Goal: Complete application form

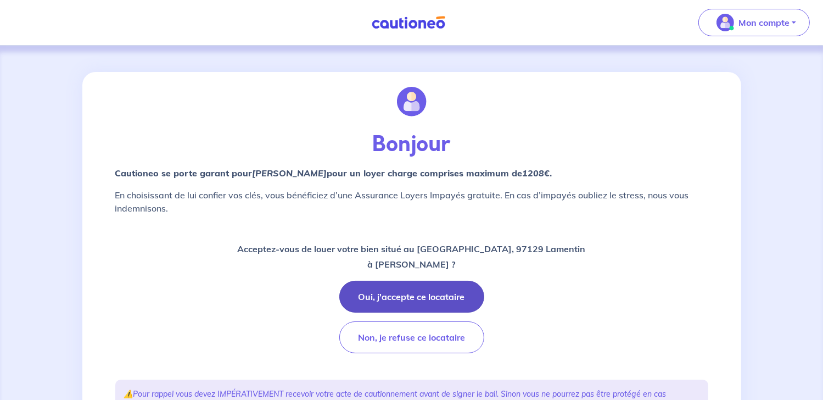
click at [430, 300] on button "Oui, j'accepte ce locataire" at bounding box center [411, 297] width 145 height 32
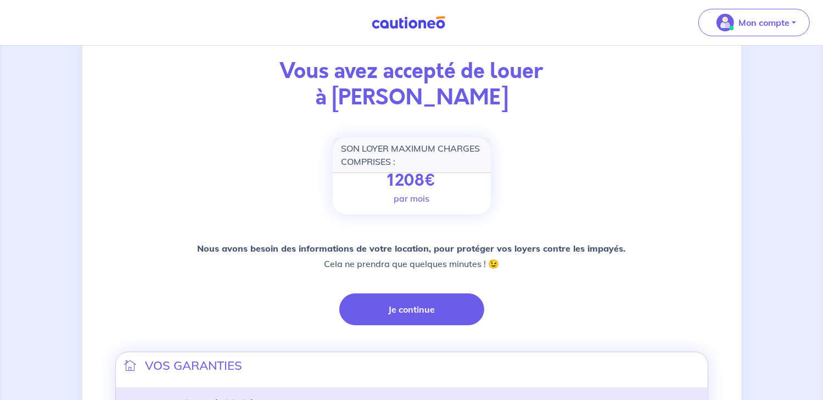
scroll to position [165, 0]
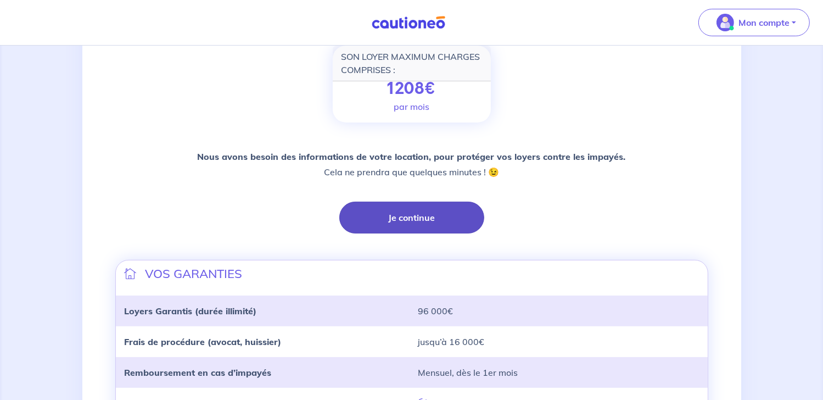
click at [435, 219] on button "Je continue" at bounding box center [411, 217] width 145 height 32
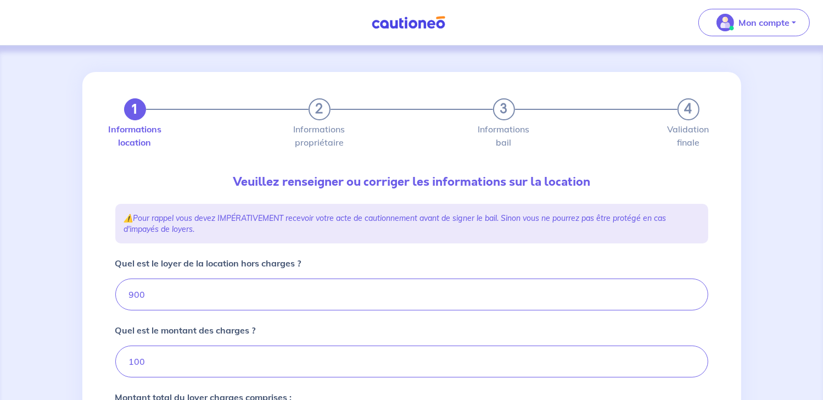
type input "1000"
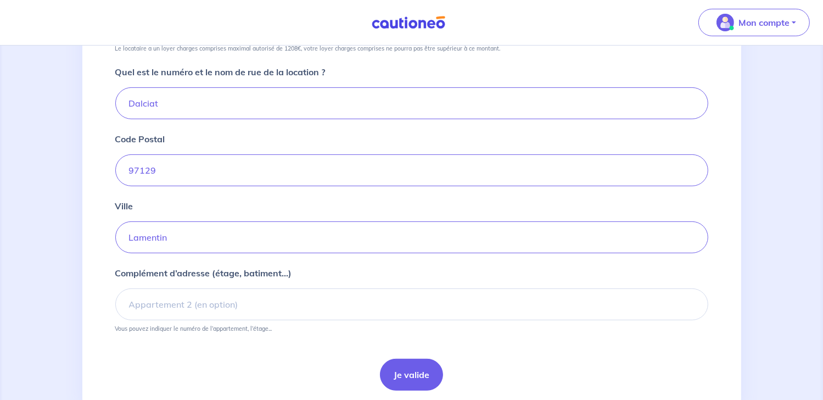
scroll to position [441, 0]
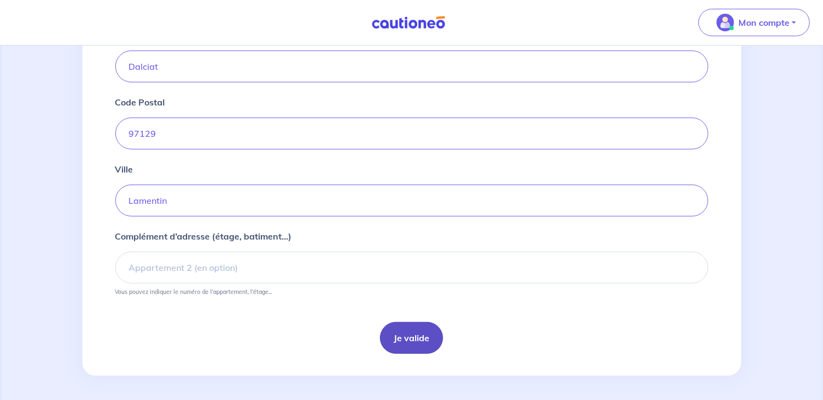
click at [425, 335] on button "Je valide" at bounding box center [411, 338] width 63 height 32
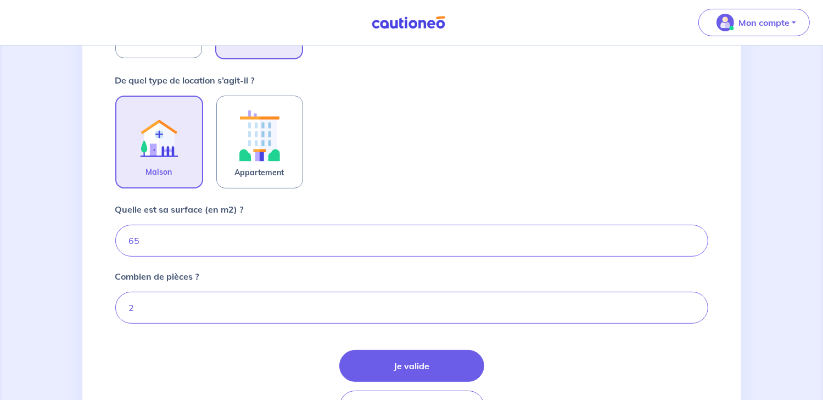
scroll to position [380, 0]
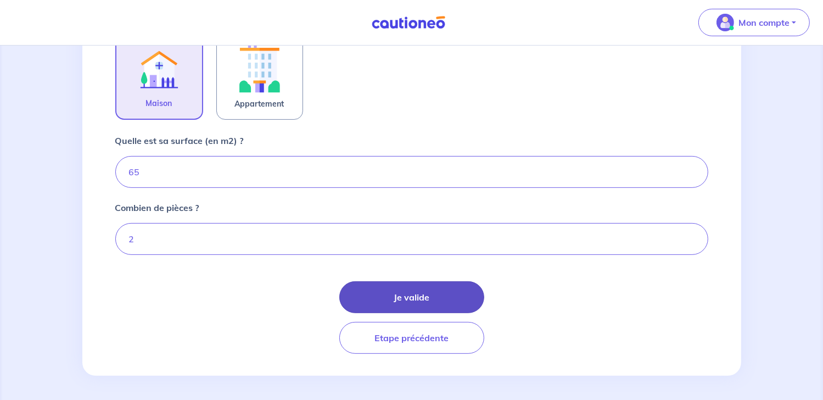
click at [401, 300] on button "Je valide" at bounding box center [411, 297] width 145 height 32
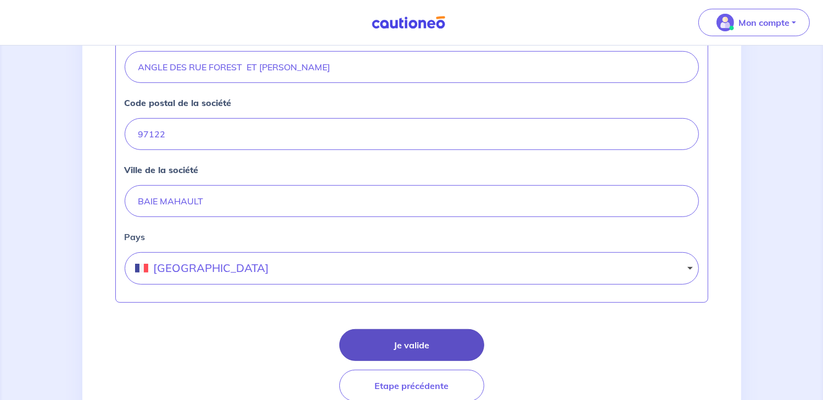
scroll to position [529, 0]
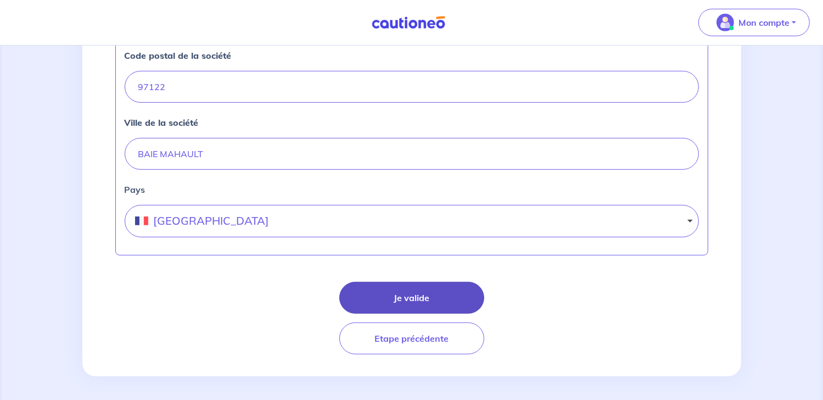
click at [389, 298] on button "Je valide" at bounding box center [411, 298] width 145 height 32
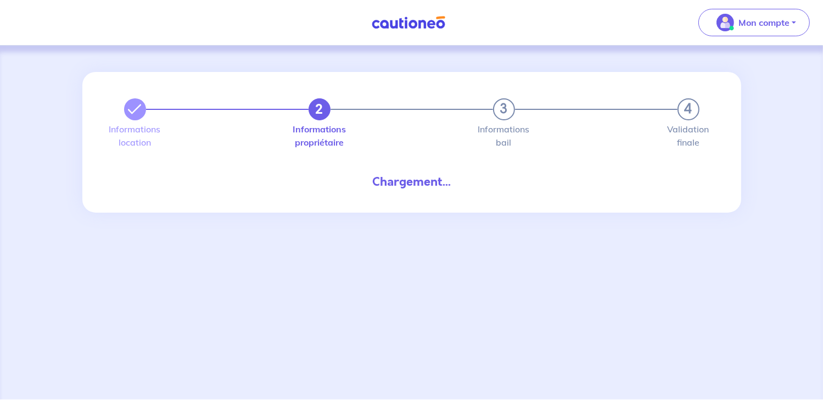
select select "GP"
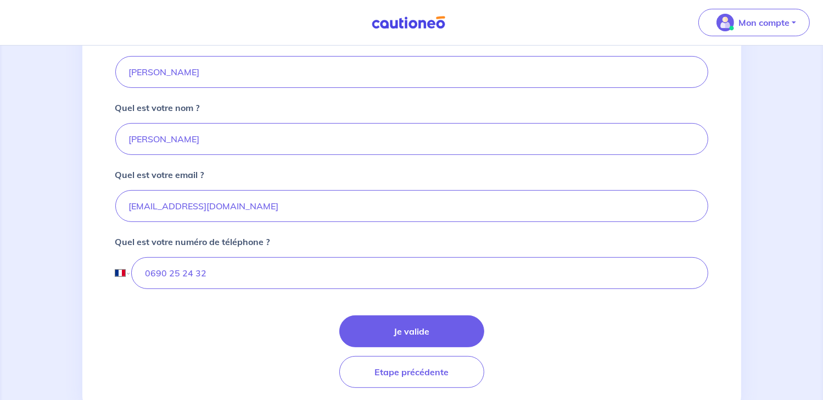
scroll to position [275, 0]
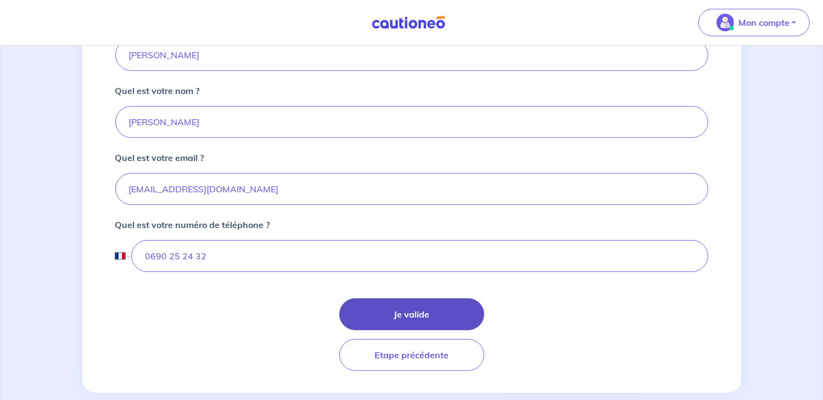
click at [427, 303] on button "Je valide" at bounding box center [411, 314] width 145 height 32
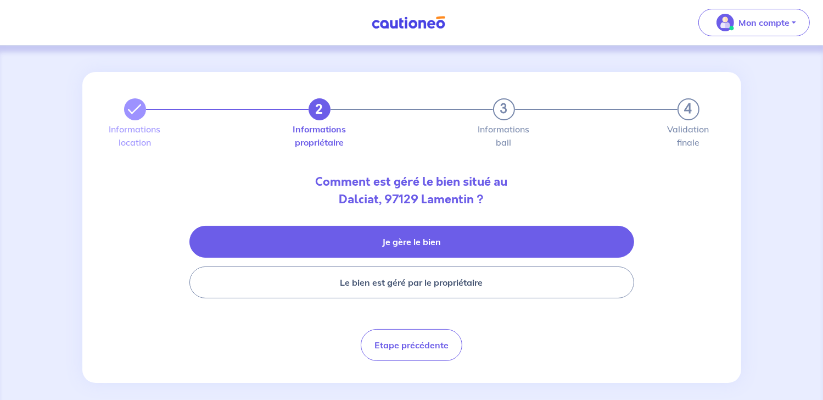
click at [397, 237] on button "Je gère le bien" at bounding box center [411, 242] width 445 height 32
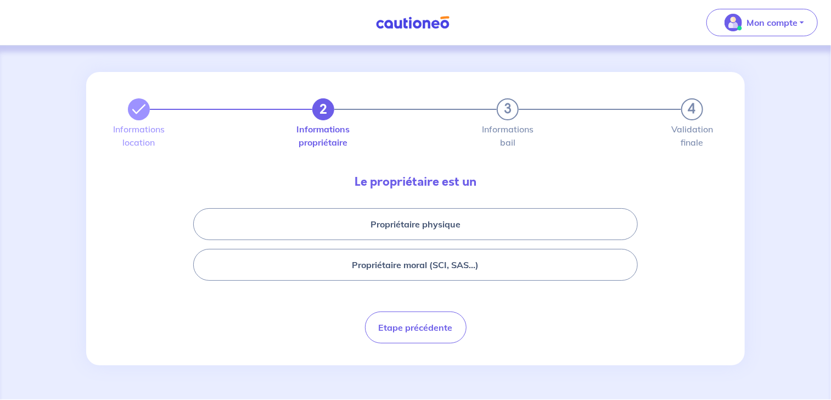
click at [397, 237] on button "Propriétaire physique" at bounding box center [415, 224] width 445 height 32
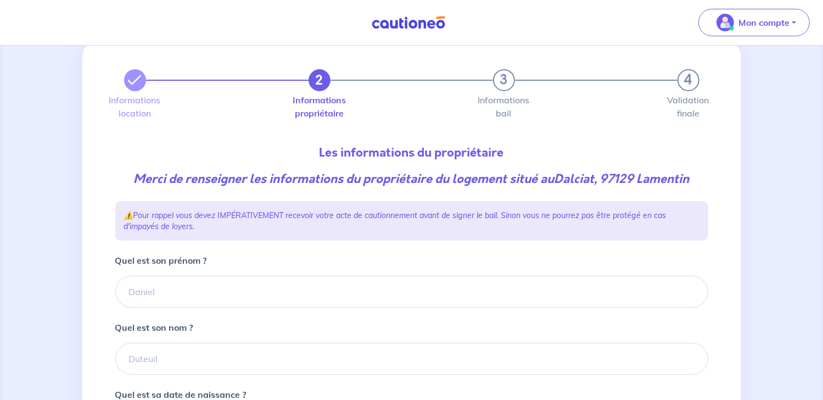
scroll to position [55, 0]
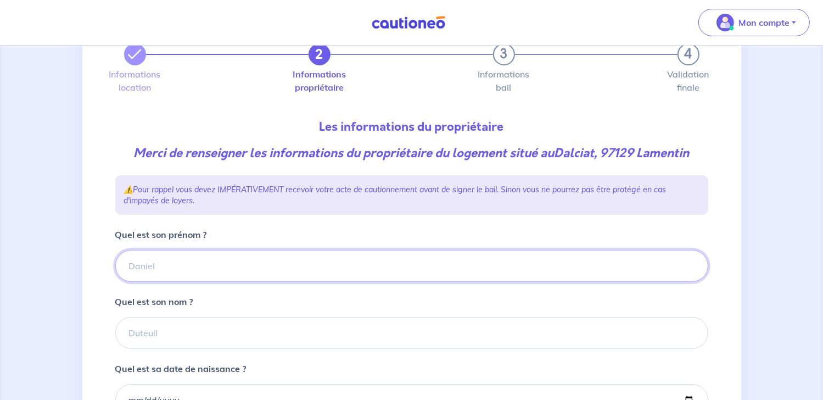
click at [214, 266] on input "Quel est son prénom ?" at bounding box center [411, 266] width 593 height 32
type input "MANGUELE"
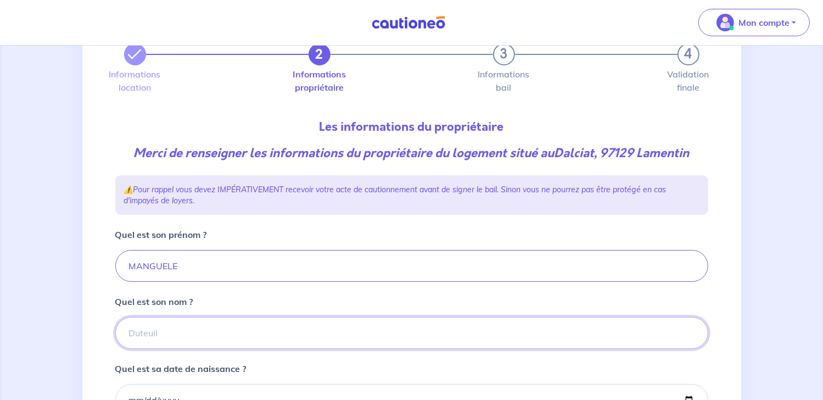
click at [198, 324] on input "Quel est son nom ?" at bounding box center [411, 333] width 593 height 32
type input "[PERSON_NAME]"
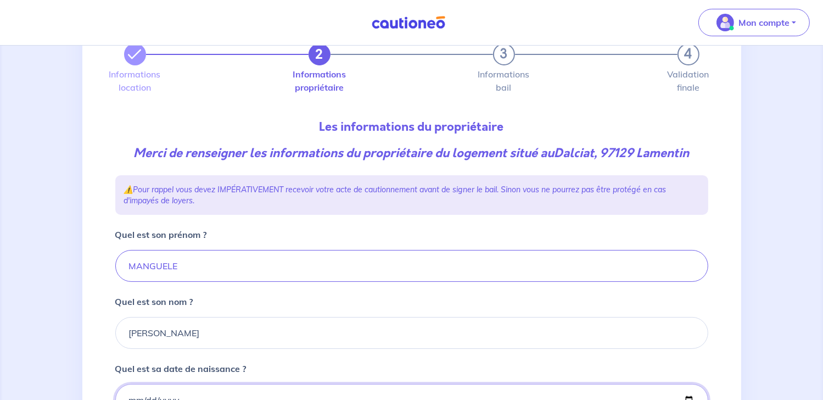
type input "[DATE]"
type input "LES ABYMES"
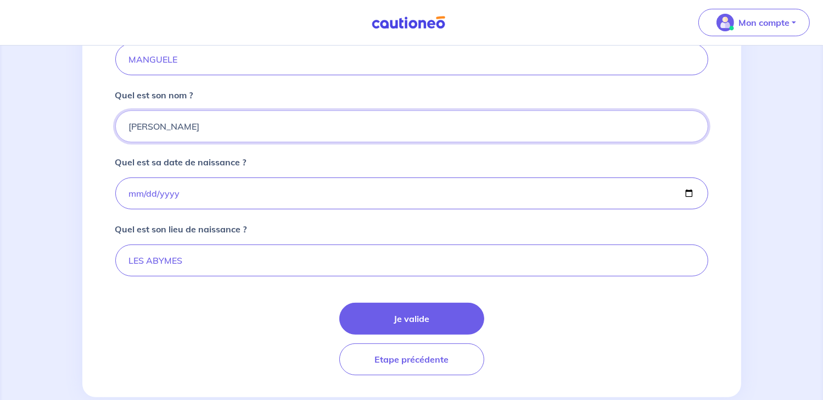
scroll to position [275, 0]
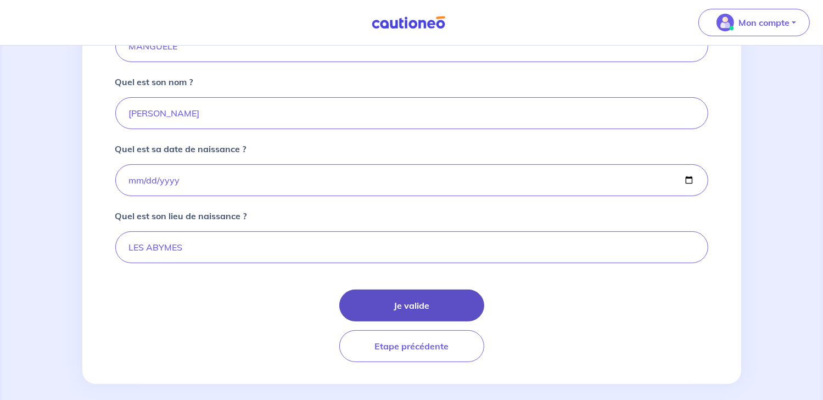
click at [422, 307] on button "Je valide" at bounding box center [411, 305] width 145 height 32
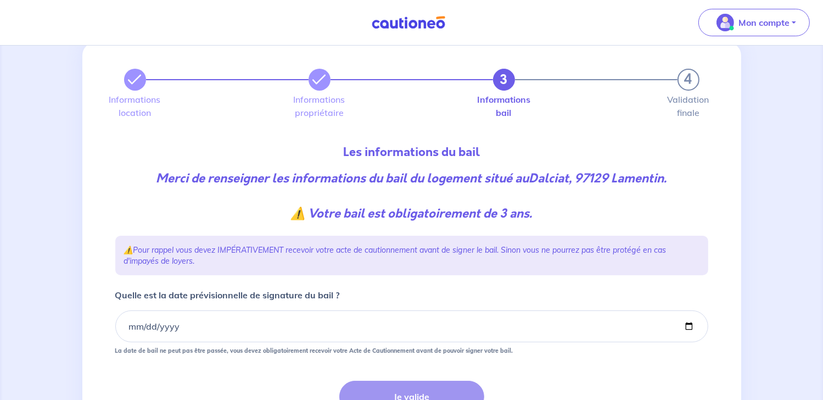
scroll to position [55, 0]
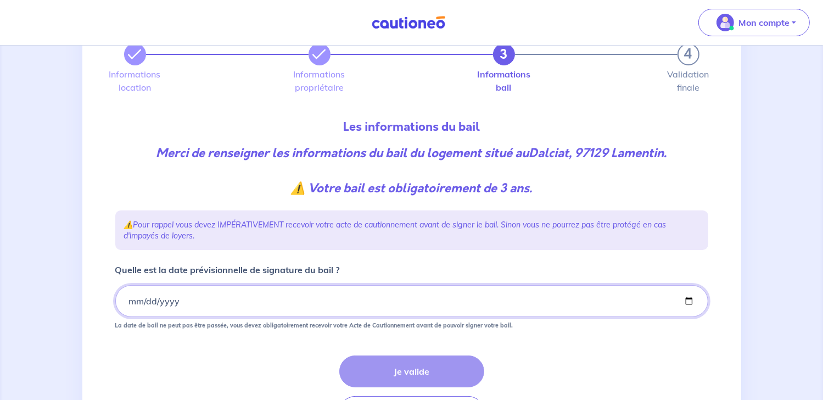
click at [193, 305] on input "Quelle est la date prévisionnelle de signature du bail ?" at bounding box center [411, 301] width 593 height 32
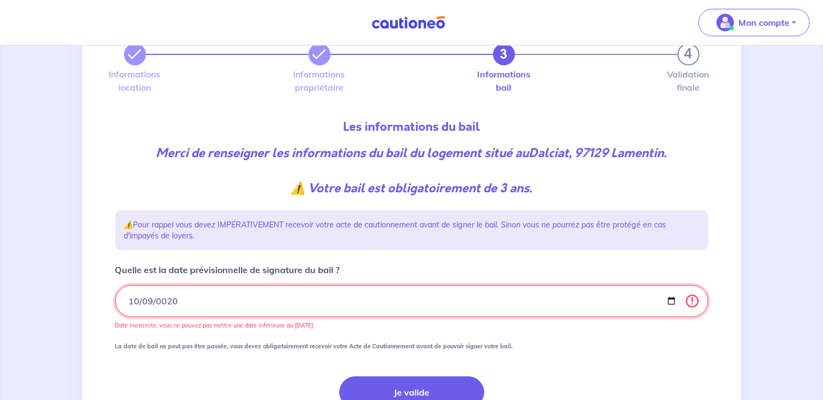
type input "0202-10-09"
type input "[DATE]"
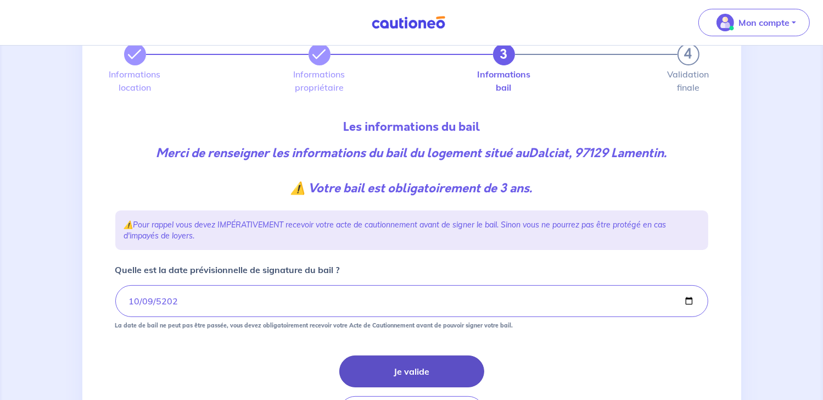
click at [423, 367] on button "Je valide" at bounding box center [411, 371] width 145 height 32
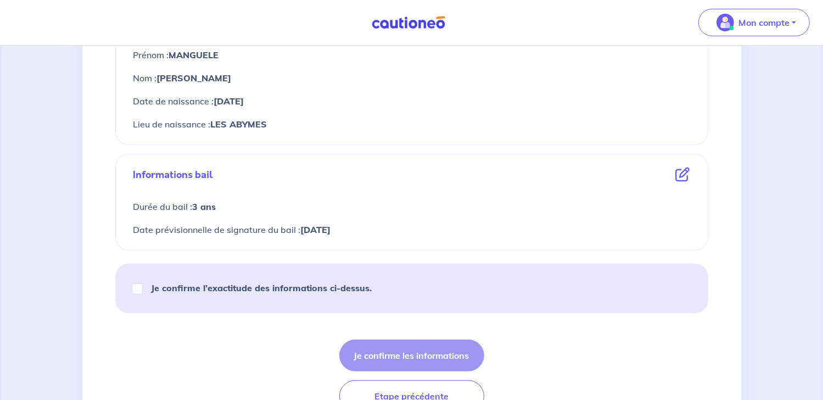
scroll to position [439, 0]
click at [139, 288] on input "Je confirme l’exactitude des informations ci-dessus." at bounding box center [137, 287] width 11 height 11
checkbox input "true"
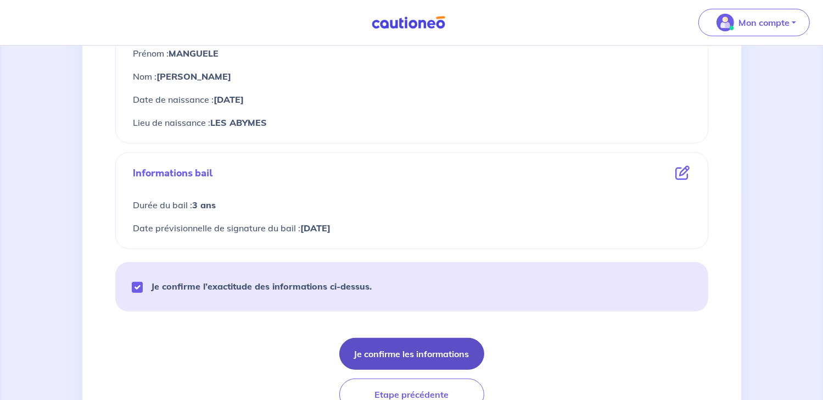
click at [389, 357] on button "Je confirme les informations" at bounding box center [411, 354] width 145 height 32
